Goal: Browse casually

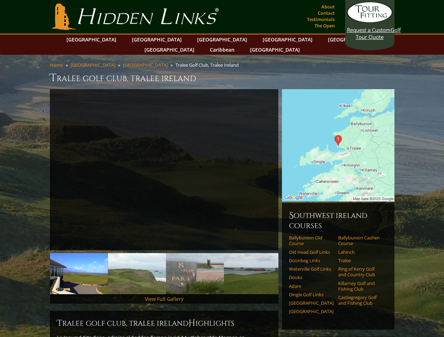
click at [39, 163] on link "Previous" at bounding box center [39, 170] width 14 height 14
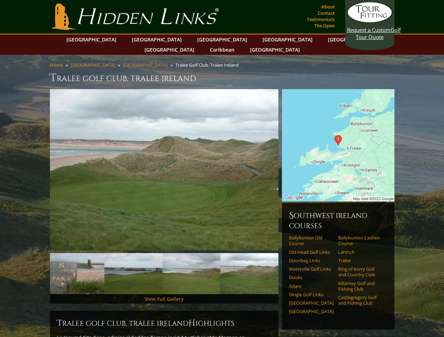
click at [289, 163] on link "Next" at bounding box center [289, 170] width 14 height 14
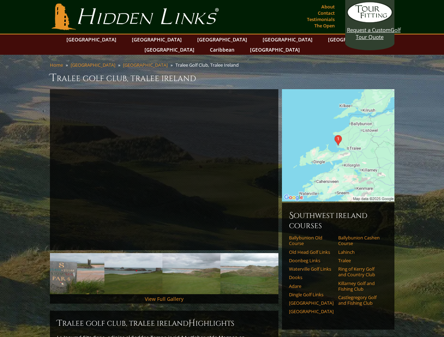
click at [46, 264] on img at bounding box center [17, 273] width 58 height 41
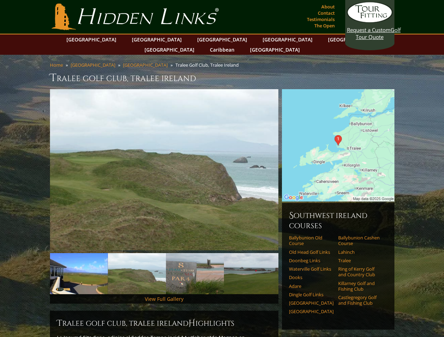
click at [137, 264] on img at bounding box center [137, 273] width 58 height 41
click at [195, 264] on img at bounding box center [195, 273] width 58 height 41
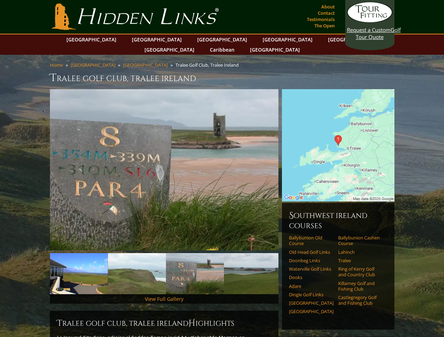
click at [253, 264] on img at bounding box center [253, 273] width 58 height 41
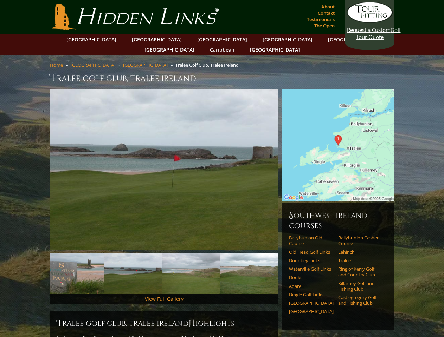
click at [289, 266] on li "Waterville Golf Links" at bounding box center [313, 270] width 49 height 8
